Goal: Find specific page/section: Find specific page/section

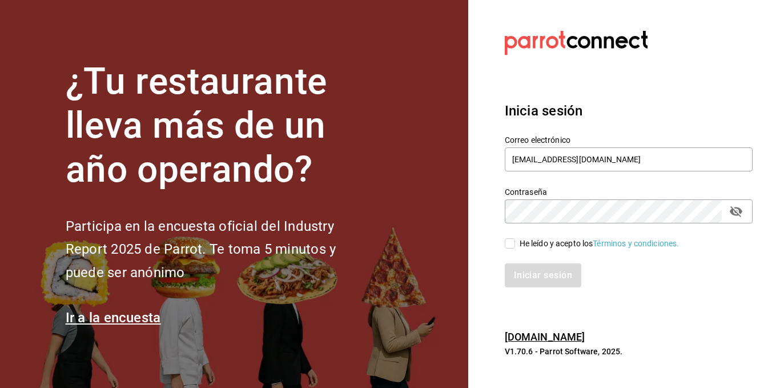
click at [514, 244] on input "He leído y acepto los Términos y condiciones." at bounding box center [510, 243] width 10 height 10
checkbox input "true"
click at [534, 275] on button "Iniciar sesión" at bounding box center [544, 275] width 78 height 24
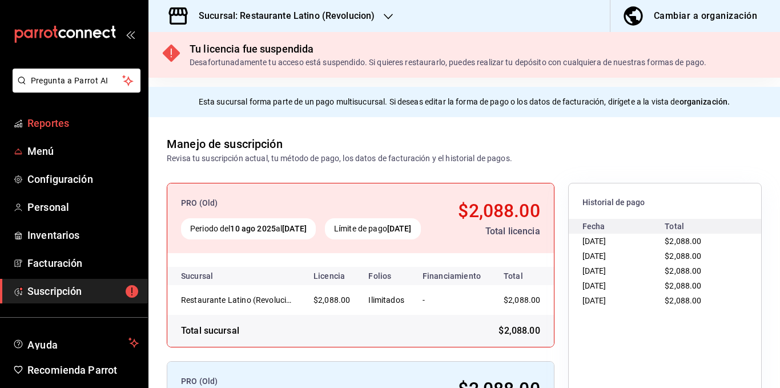
click at [68, 126] on span "Reportes" at bounding box center [82, 122] width 111 height 15
